Goal: Navigation & Orientation: Go to known website

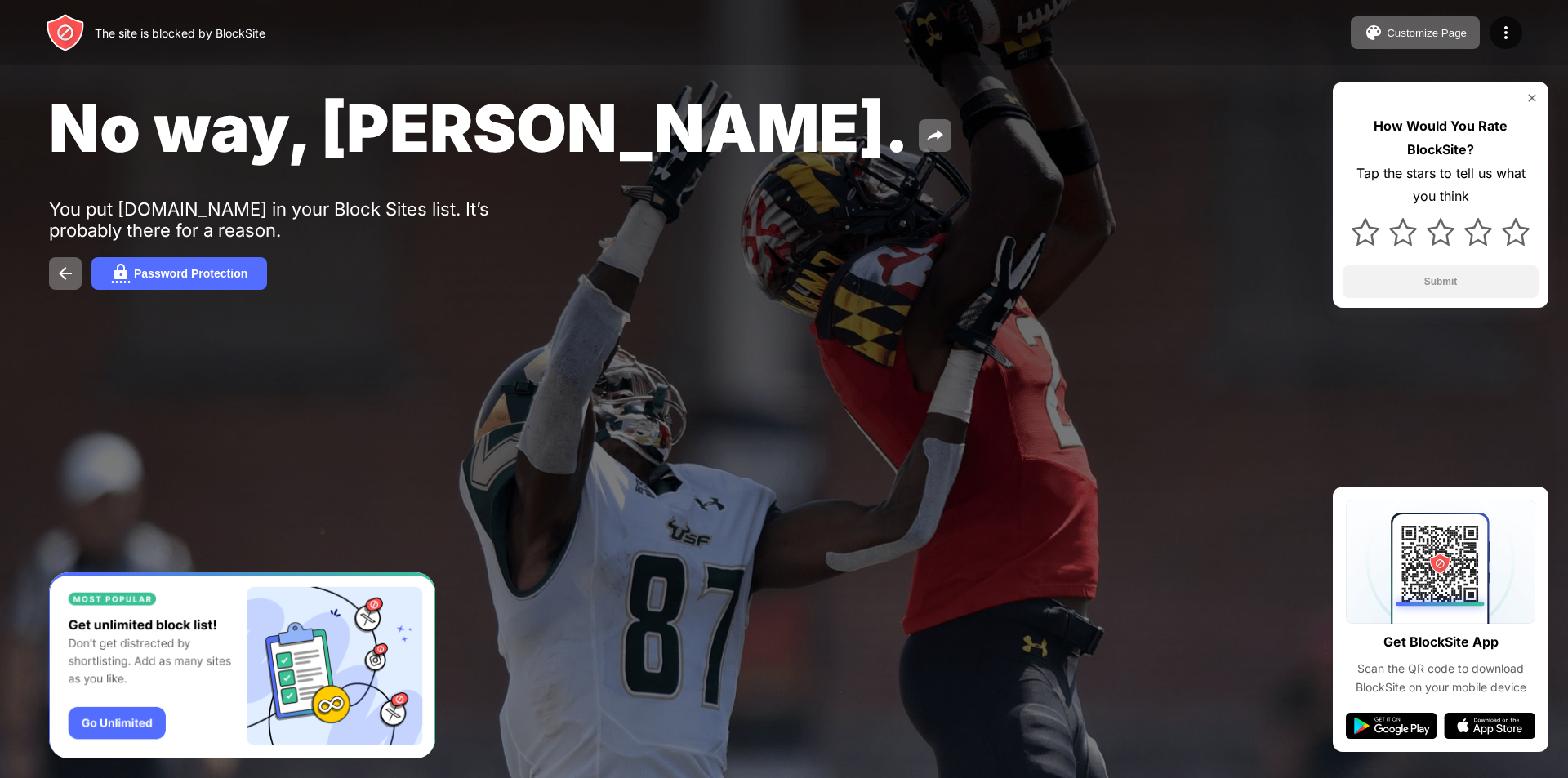
click at [672, 243] on div "No way, Jose. You put youtube.com in your Block Sites list. It’s probably there…" at bounding box center [784, 189] width 1568 height 378
